Goal: Navigation & Orientation: Find specific page/section

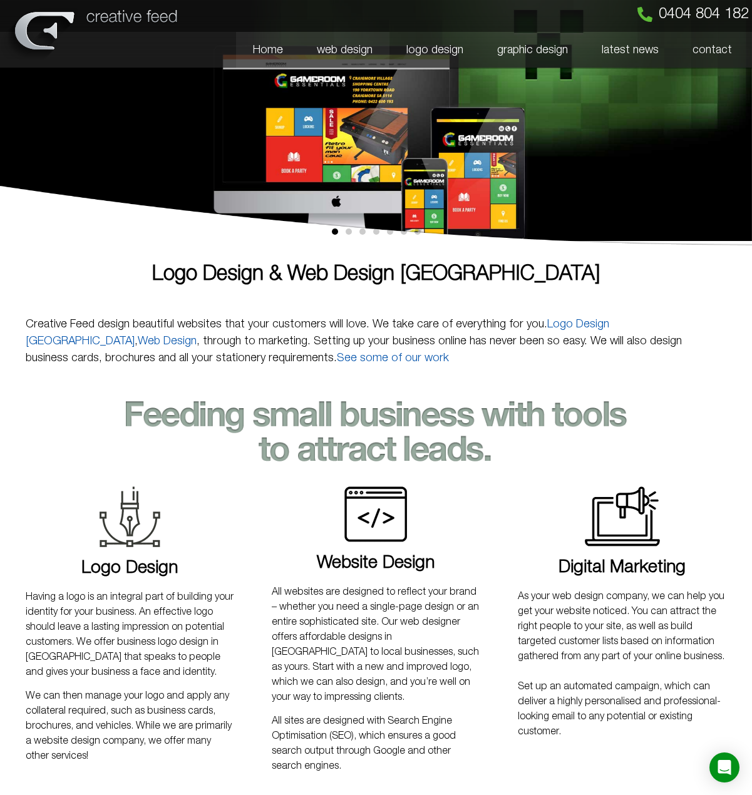
click at [365, 56] on link "web design" at bounding box center [345, 50] width 90 height 36
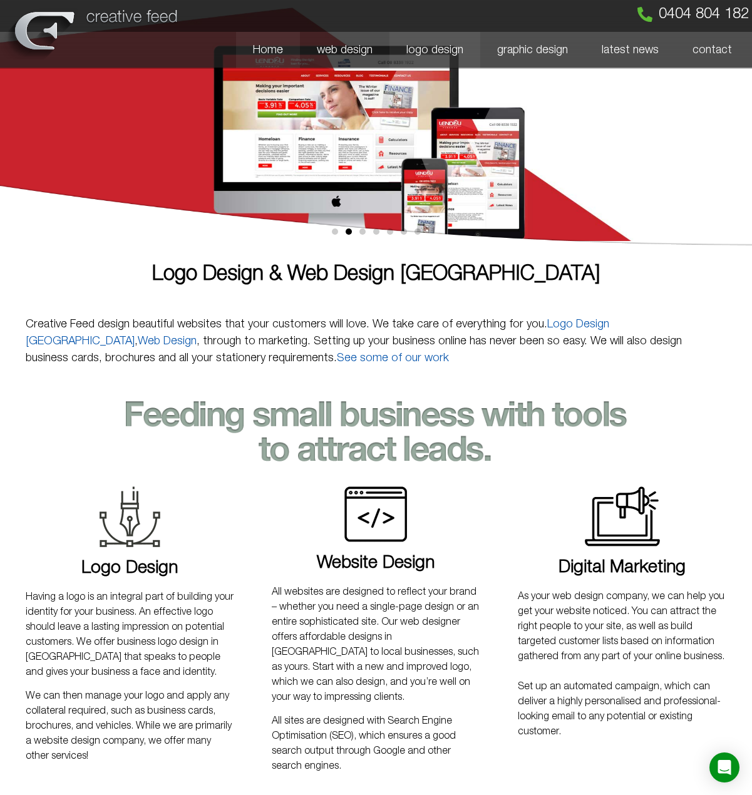
click at [439, 47] on link "logo design" at bounding box center [434, 50] width 91 height 36
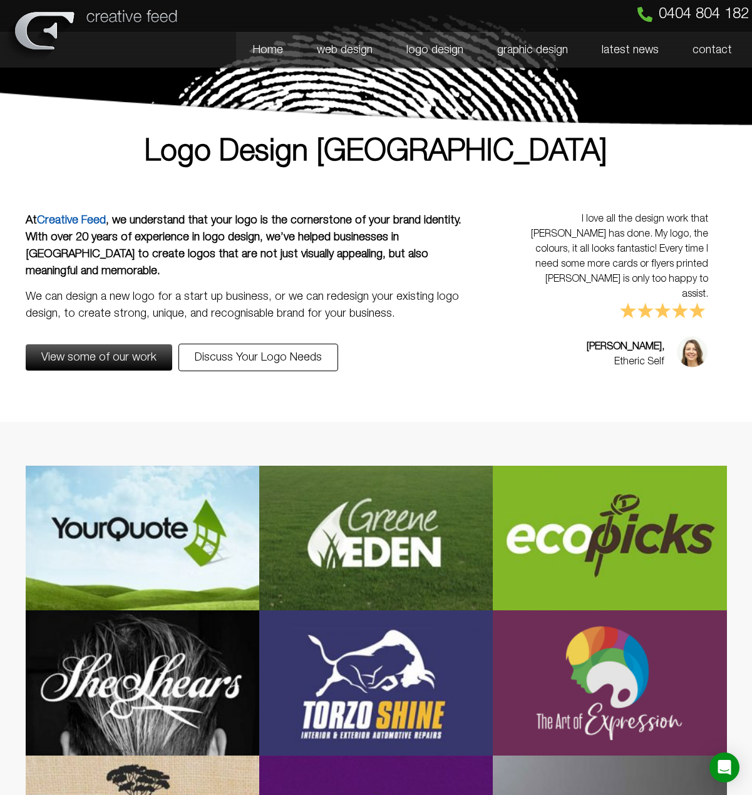
click at [283, 46] on link "Home" at bounding box center [268, 50] width 64 height 36
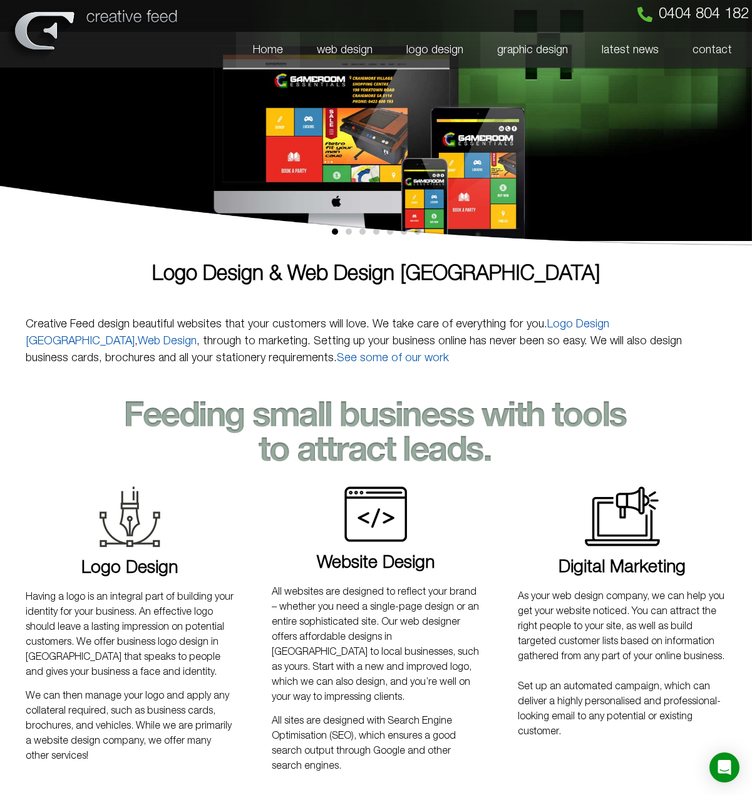
click at [528, 55] on link "graphic design" at bounding box center [532, 50] width 105 height 36
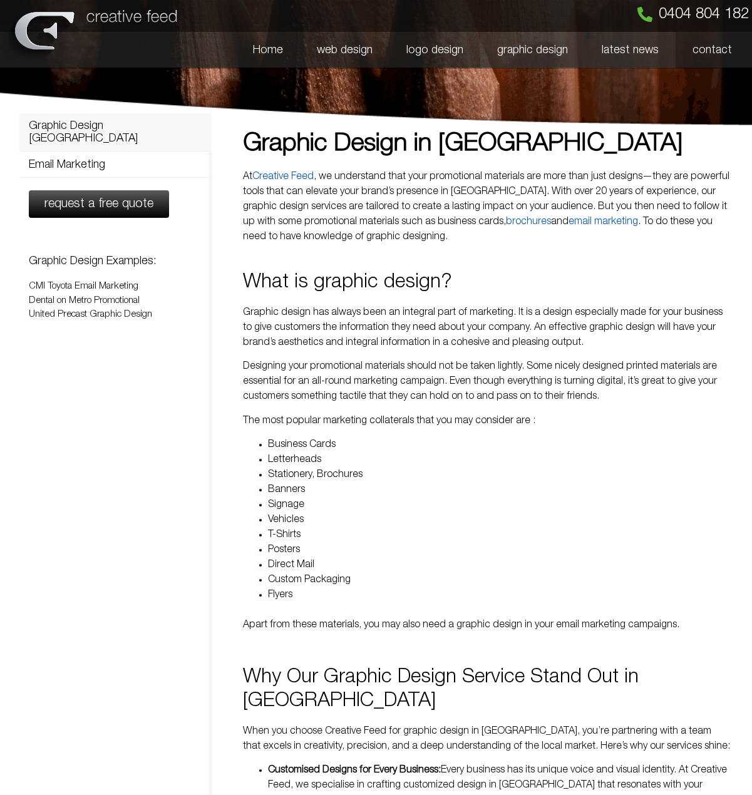
click at [643, 56] on link "latest news" at bounding box center [630, 50] width 91 height 36
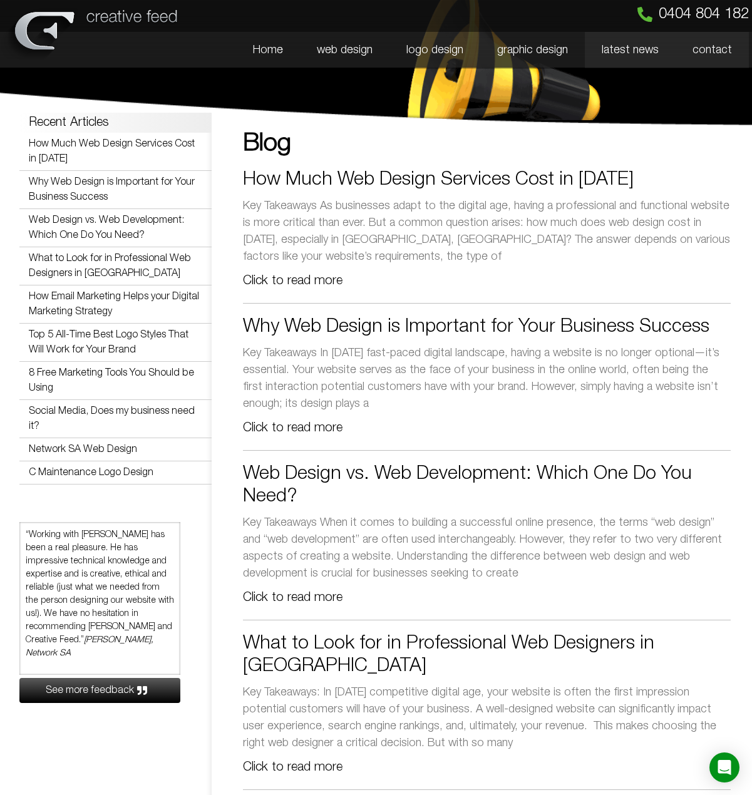
click at [695, 56] on link "contact" at bounding box center [711, 50] width 73 height 36
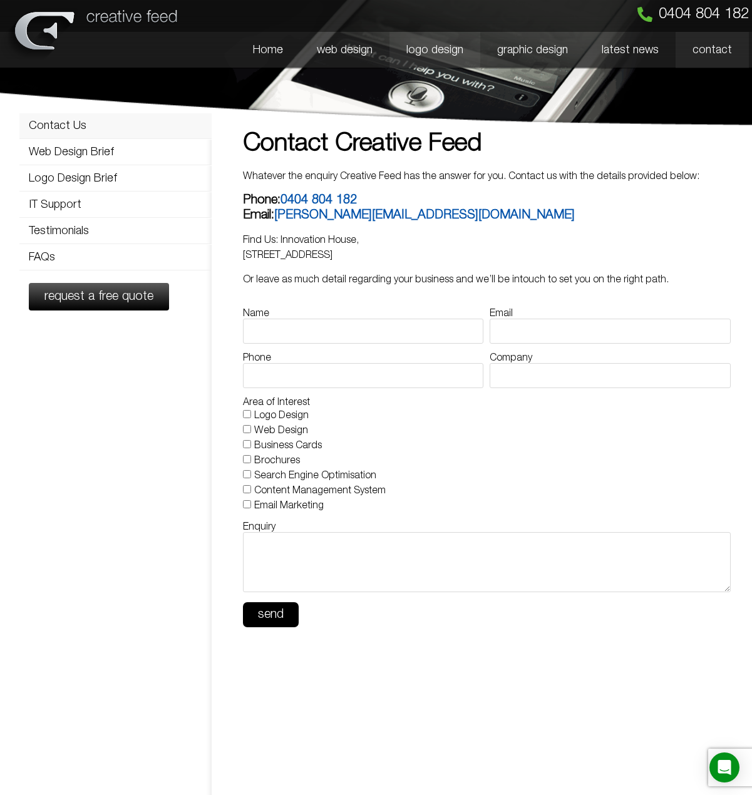
click at [453, 48] on link "logo design" at bounding box center [434, 50] width 91 height 36
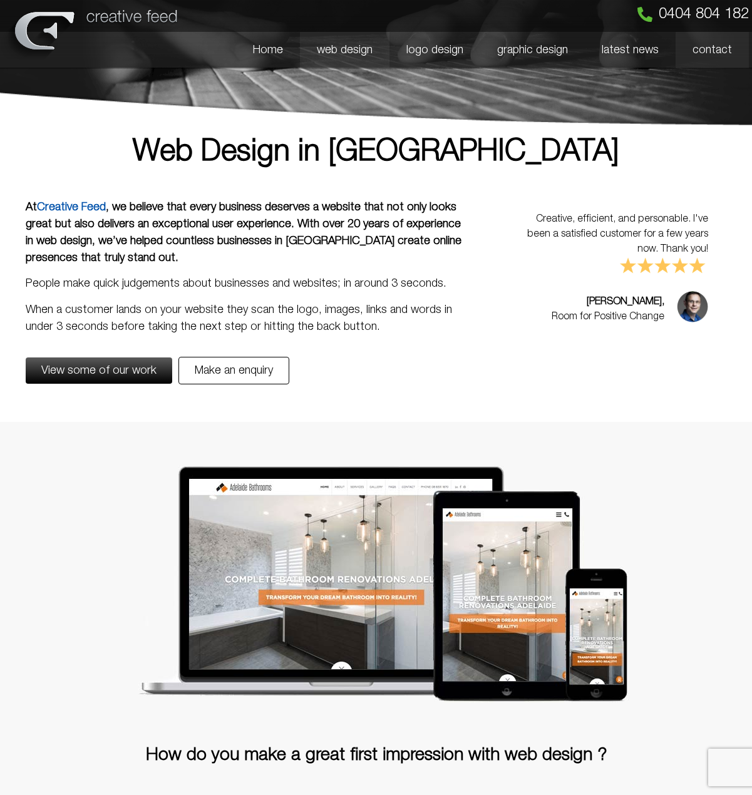
click at [709, 49] on link "contact" at bounding box center [711, 50] width 73 height 36
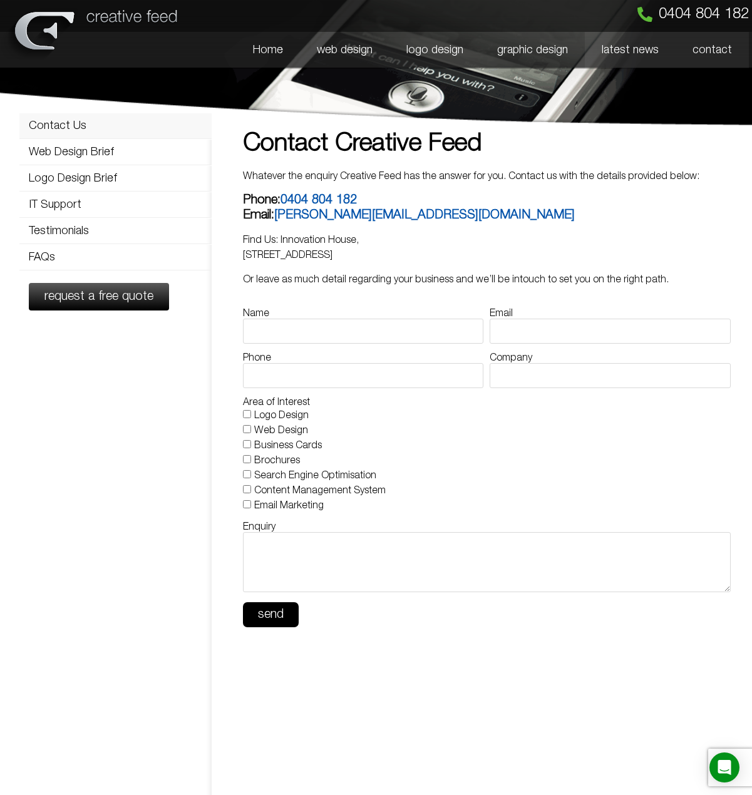
click at [637, 59] on link "latest news" at bounding box center [630, 50] width 91 height 36
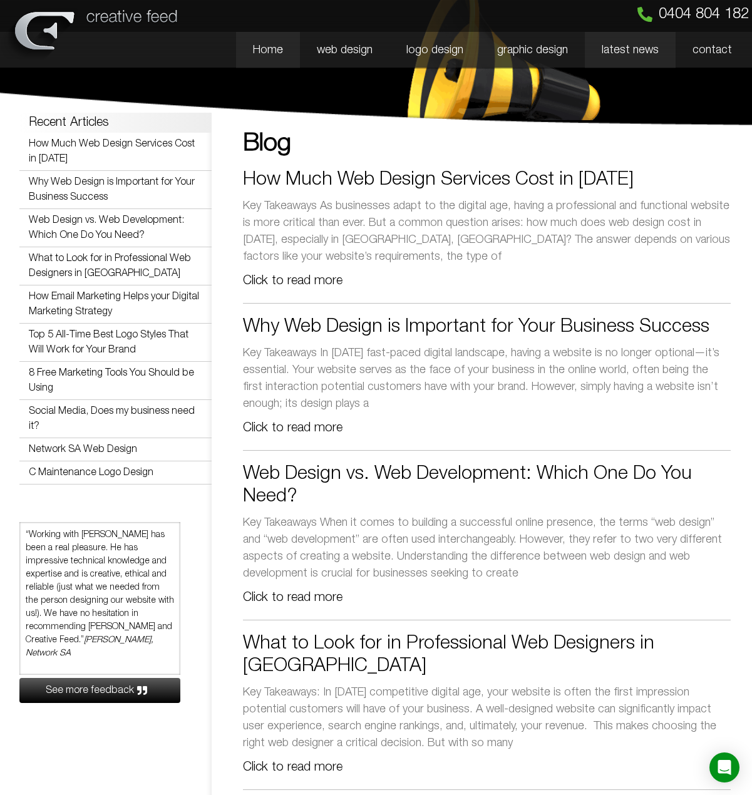
click at [256, 42] on link "Home" at bounding box center [268, 50] width 64 height 36
